Goal: Book appointment/travel/reservation

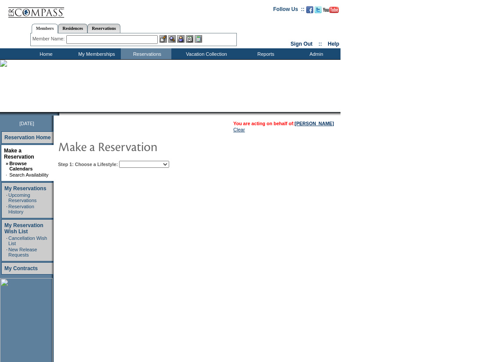
click at [169, 162] on select "Beach Leisure Metropolitan Mountain OIAL for Adventure OIAL for Couples OIAL fo…" at bounding box center [144, 164] width 50 height 7
select select "Leisure"
click at [134, 162] on select "Beach Leisure Metropolitan Mountain OIAL for Adventure OIAL for Couples OIAL fo…" at bounding box center [144, 164] width 50 height 7
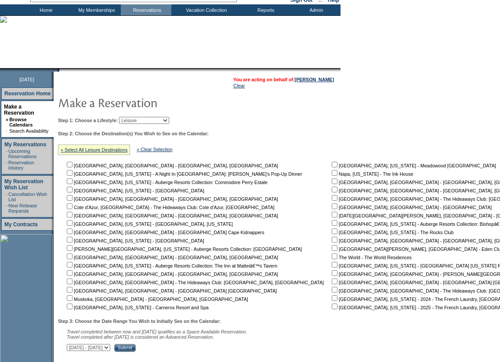
scroll to position [88, 0]
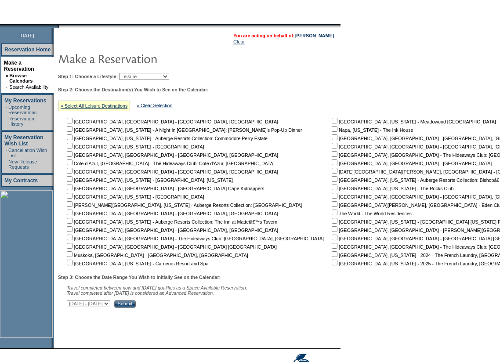
click at [72, 265] on input "checkbox" at bounding box center [70, 263] width 6 height 6
checkbox input "true"
click at [332, 132] on input "checkbox" at bounding box center [335, 129] width 6 height 6
checkbox input "true"
click at [136, 306] on input "Submit" at bounding box center [125, 304] width 22 height 8
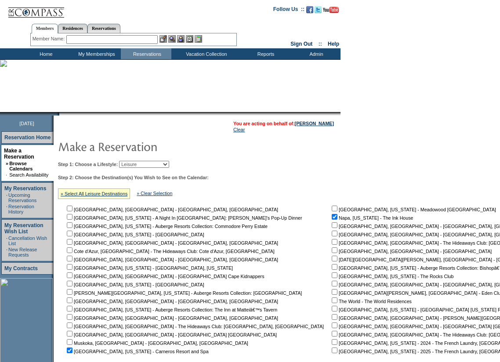
click at [169, 167] on select "Beach Leisure Metropolitan Mountain OIAL for Adventure OIAL for Couples OIAL fo…" at bounding box center [144, 164] width 50 height 7
select select "Metropolitan"
click at [134, 162] on select "Beach Leisure Metropolitan Mountain OIAL for Adventure OIAL for Couples OIAL fo…" at bounding box center [144, 164] width 50 height 7
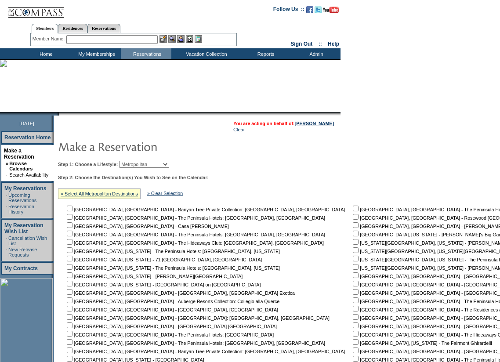
click at [353, 252] on input "checkbox" at bounding box center [356, 250] width 6 height 6
checkbox input "true"
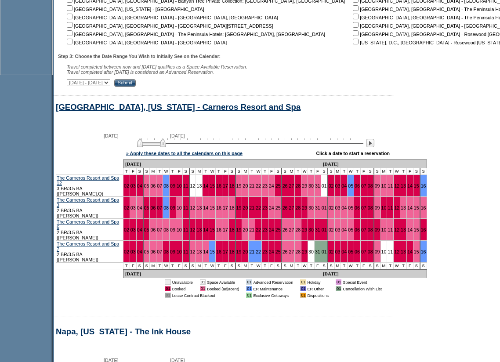
scroll to position [351, 0]
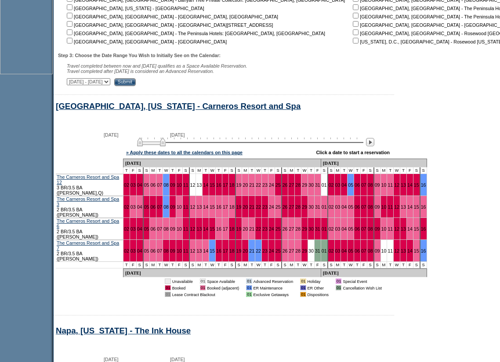
click at [136, 86] on input "Submit" at bounding box center [125, 82] width 22 height 8
